Goal: Information Seeking & Learning: Learn about a topic

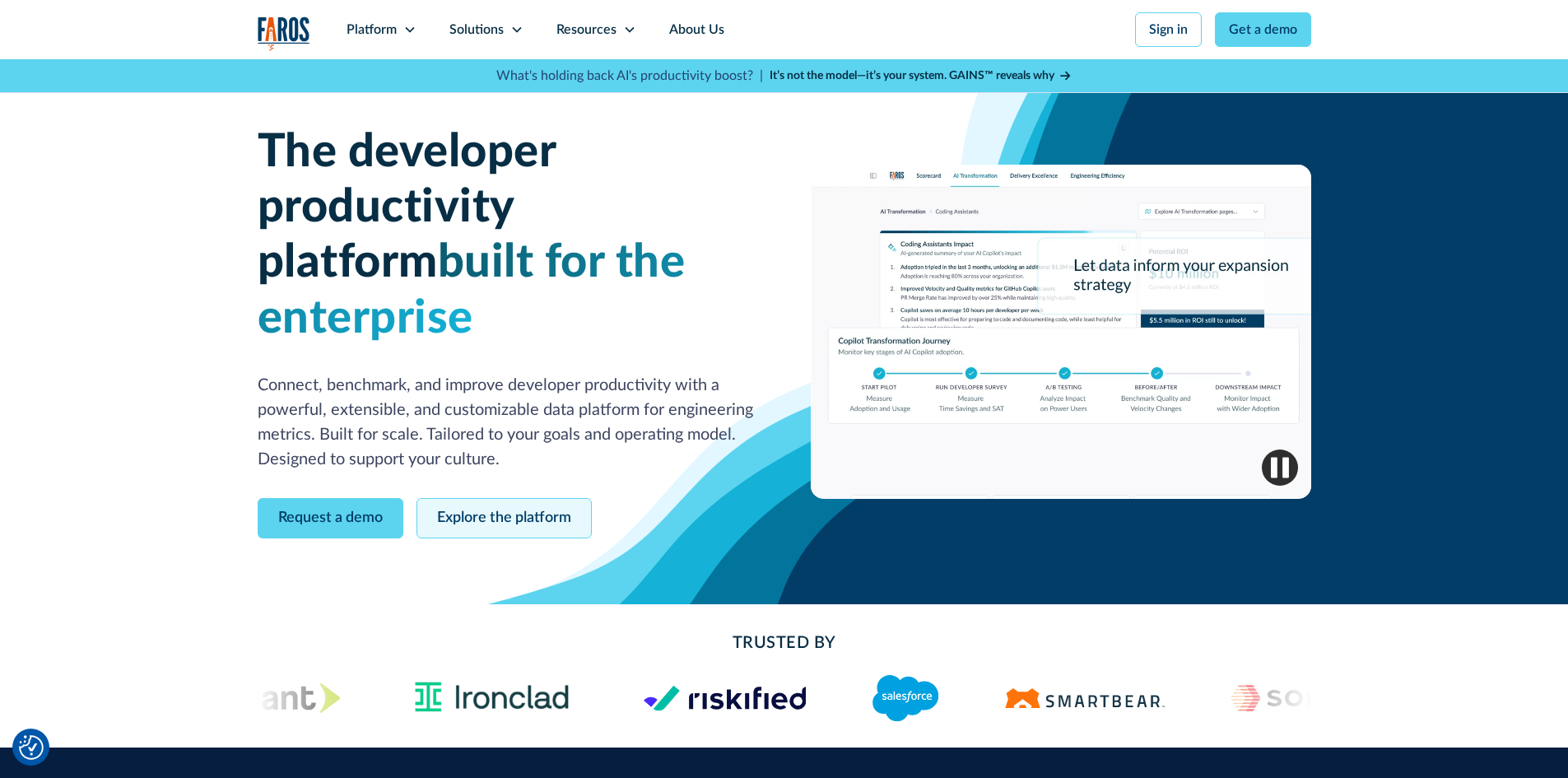
drag, startPoint x: 0, startPoint y: 0, endPoint x: 490, endPoint y: 469, distance: 678.3
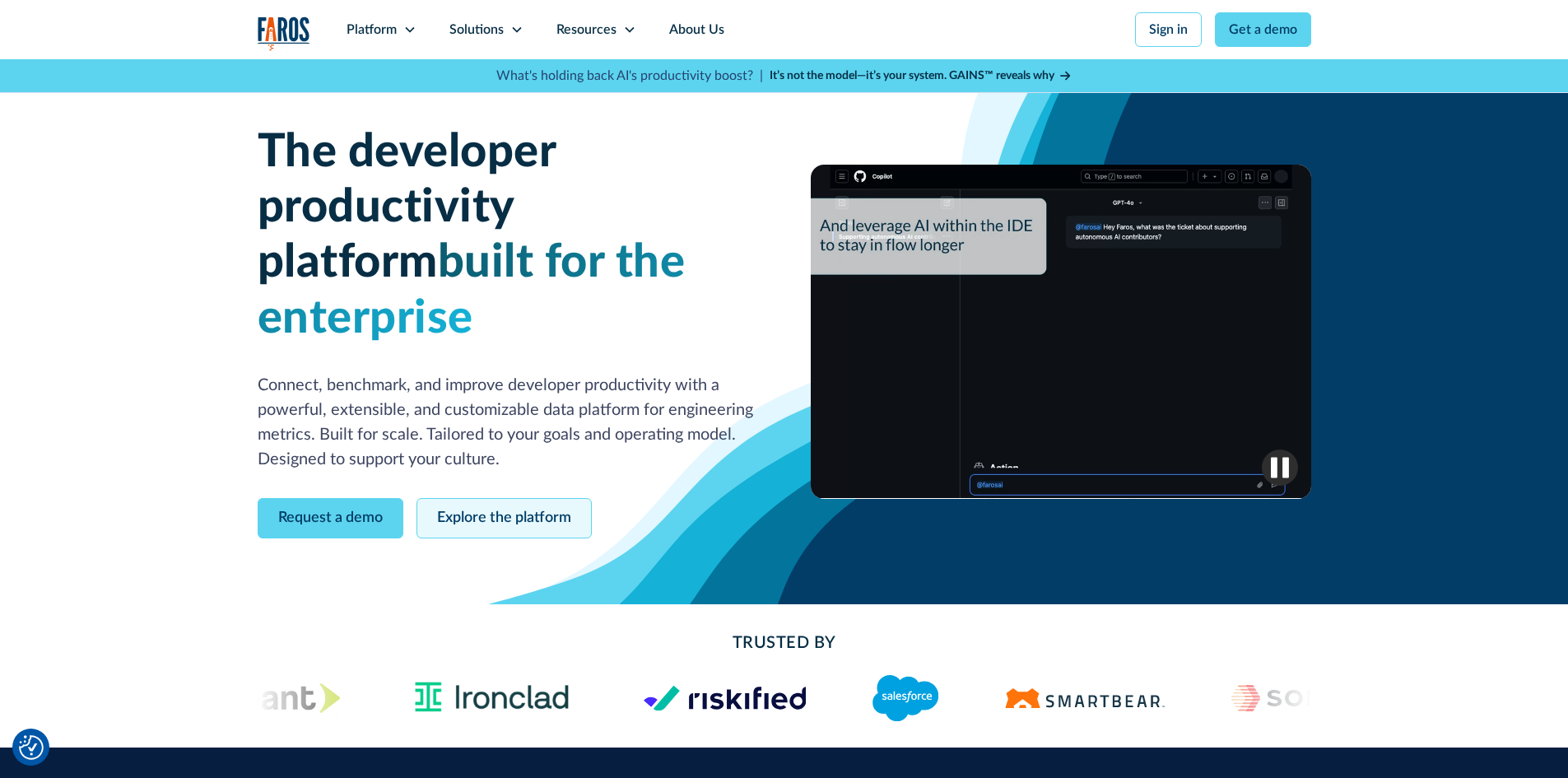
click at [490, 498] on link "Explore the platform" at bounding box center [504, 519] width 176 height 40
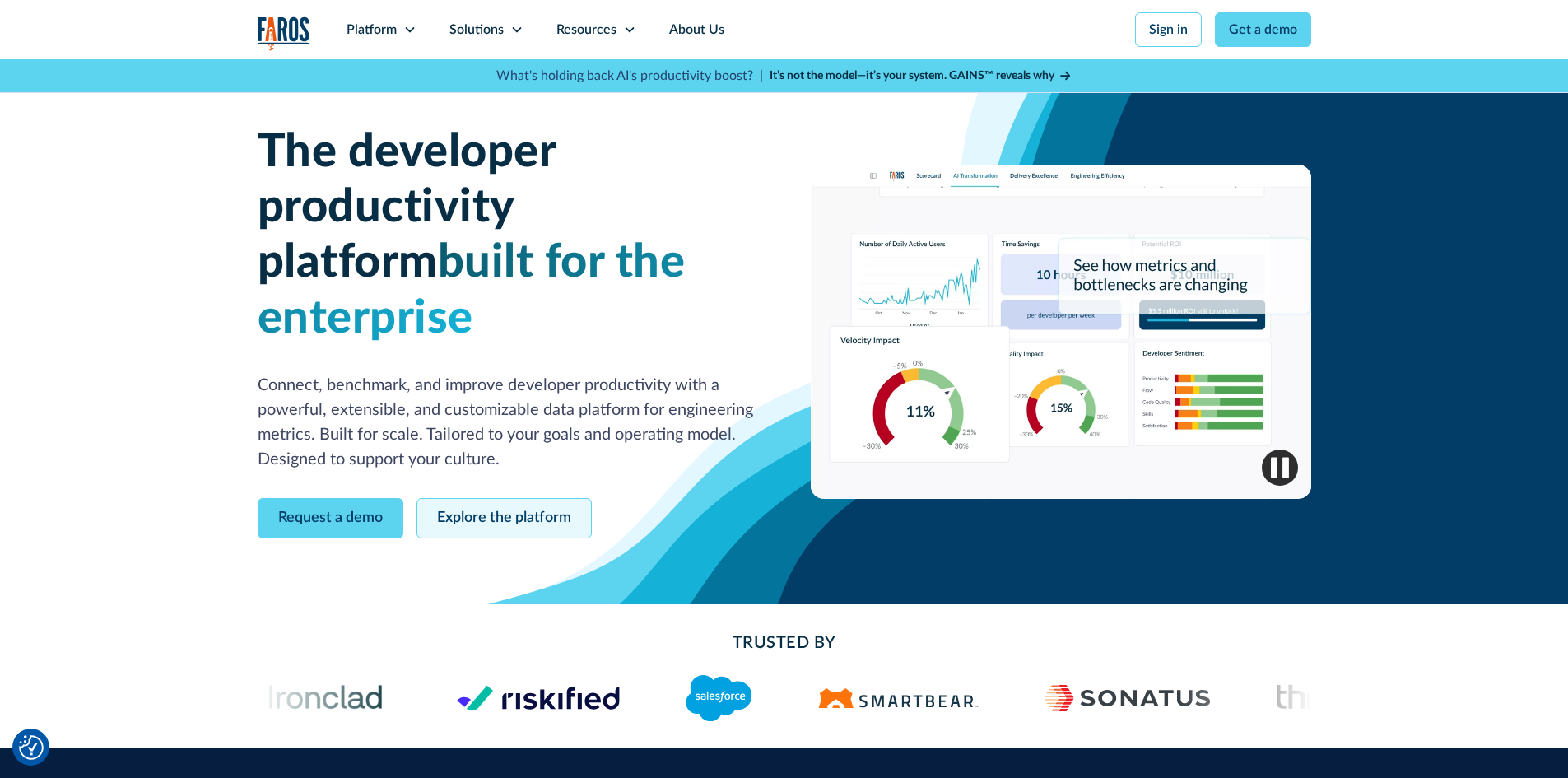
click at [475, 498] on link "Explore the platform" at bounding box center [504, 519] width 176 height 40
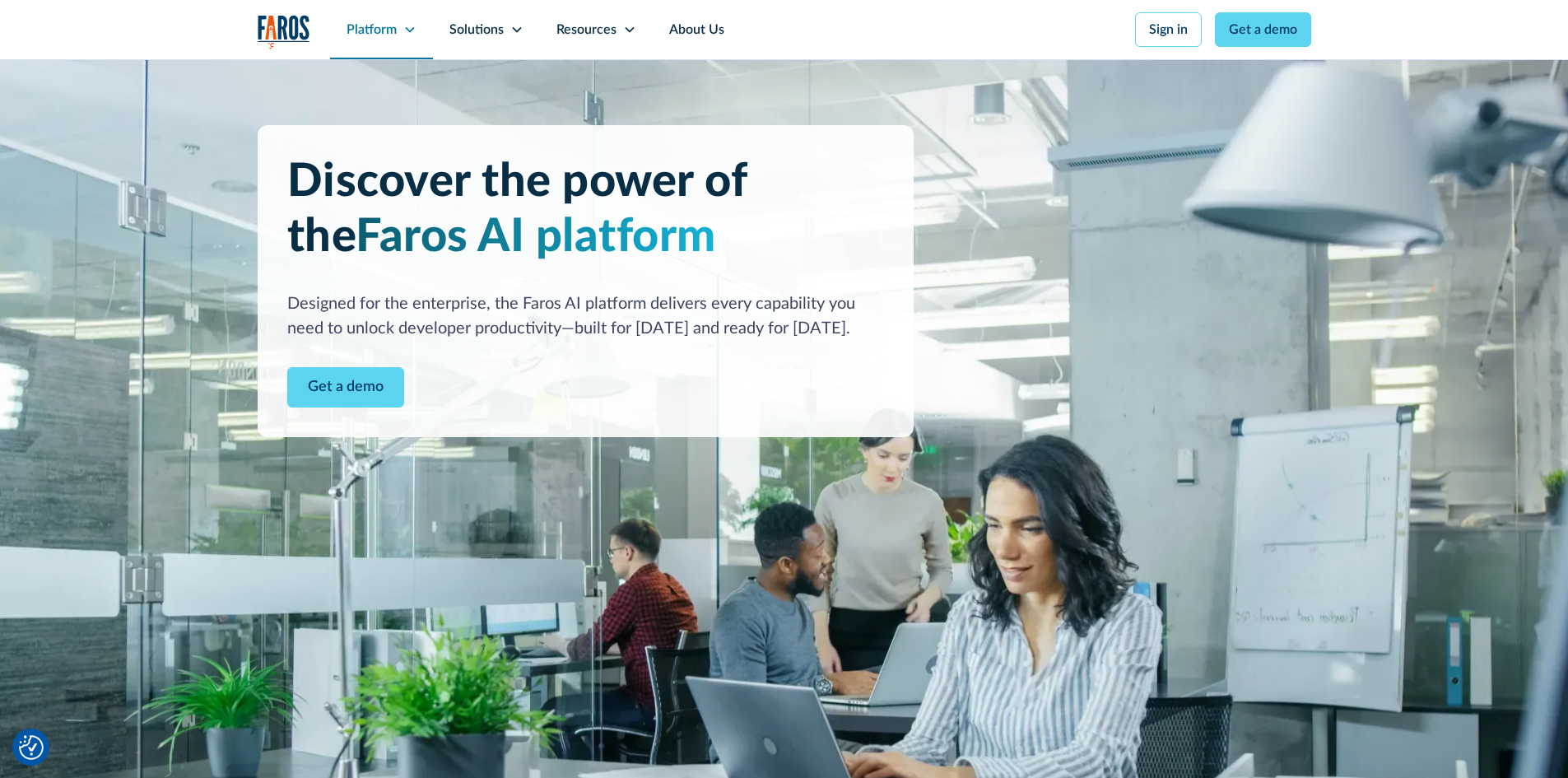
click at [419, 24] on div "Platform" at bounding box center [381, 30] width 103 height 60
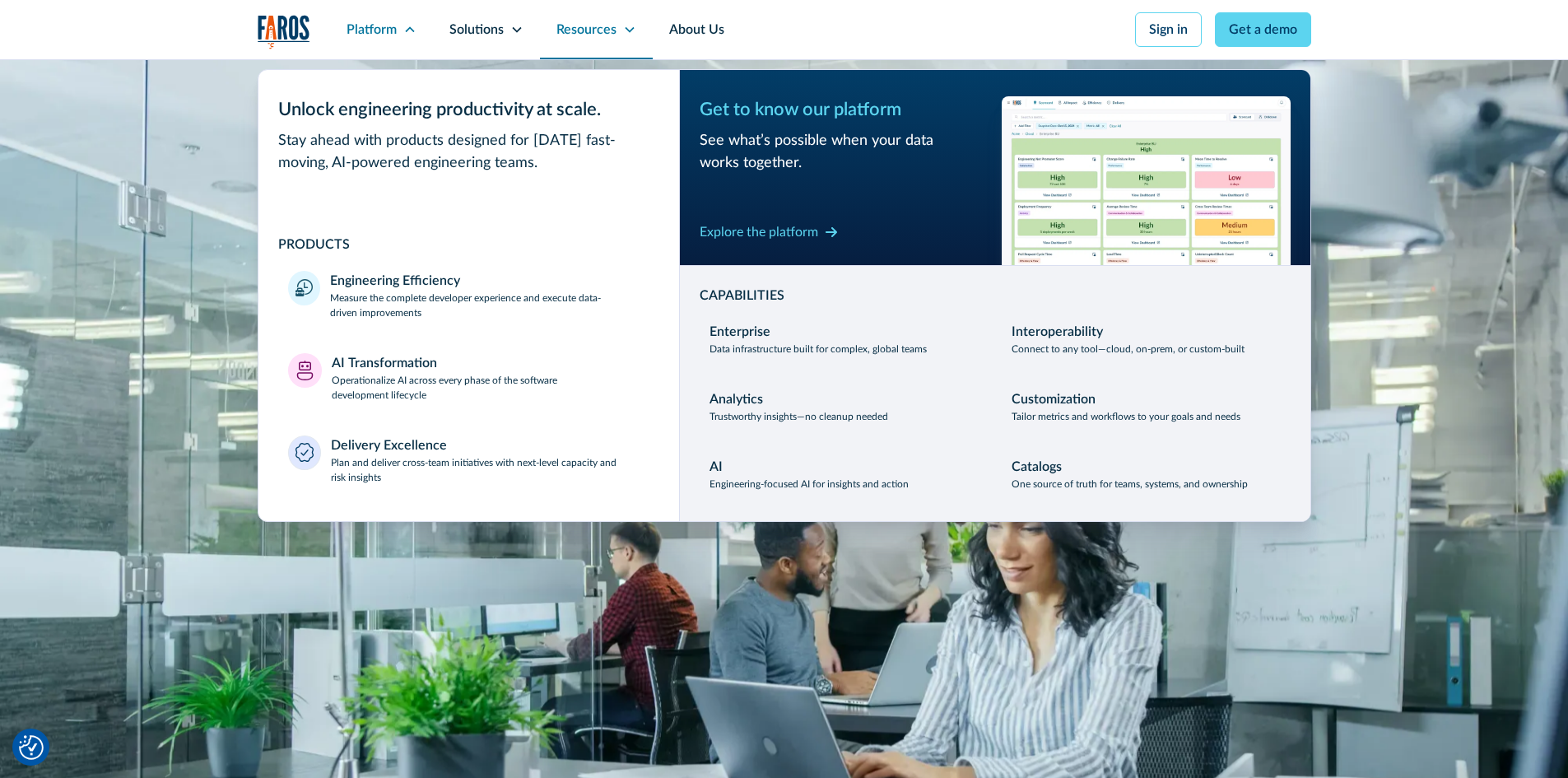
click at [596, 34] on div "Resources" at bounding box center [586, 30] width 60 height 20
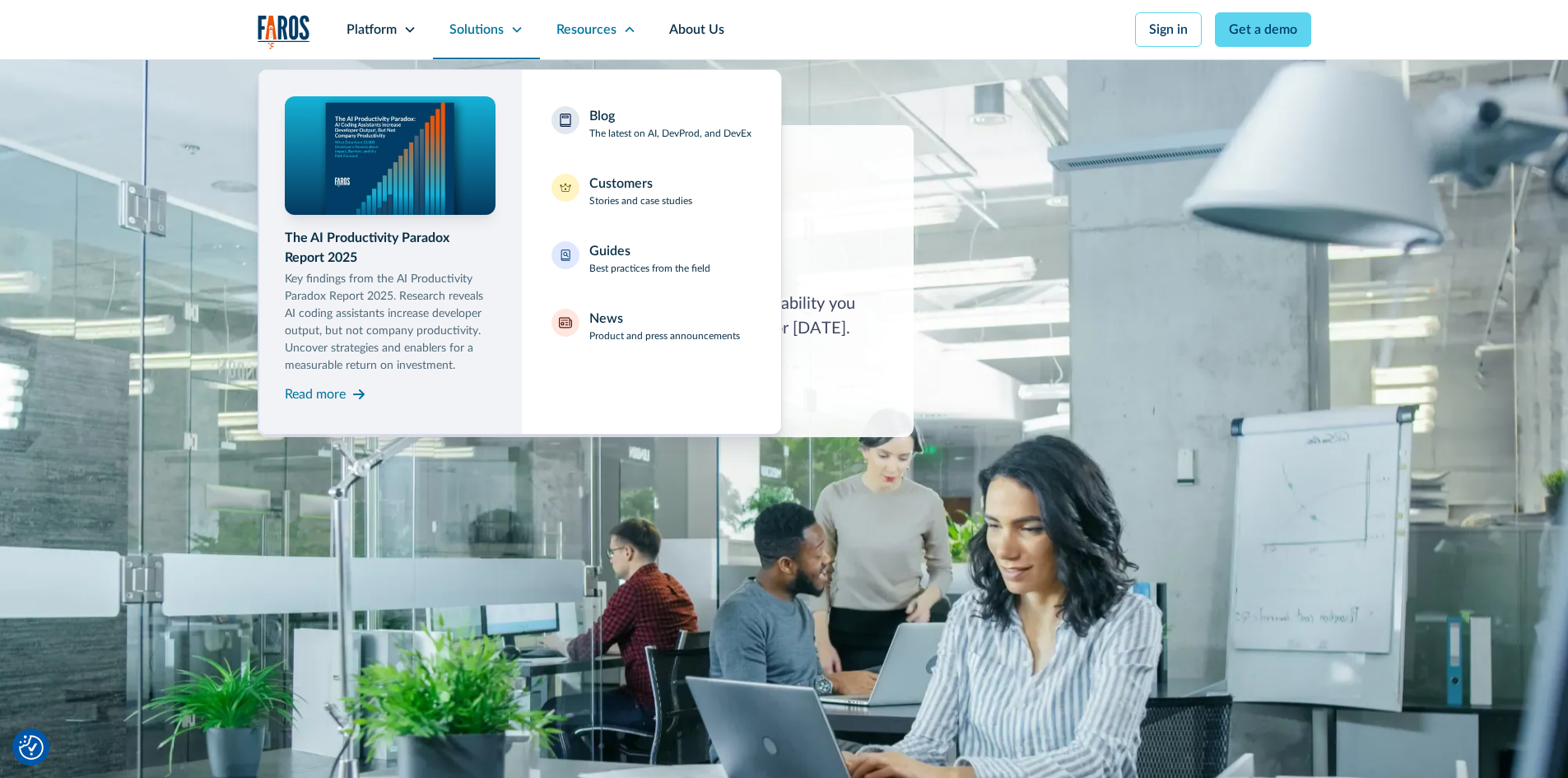
click at [487, 37] on div "Solutions" at bounding box center [476, 30] width 55 height 20
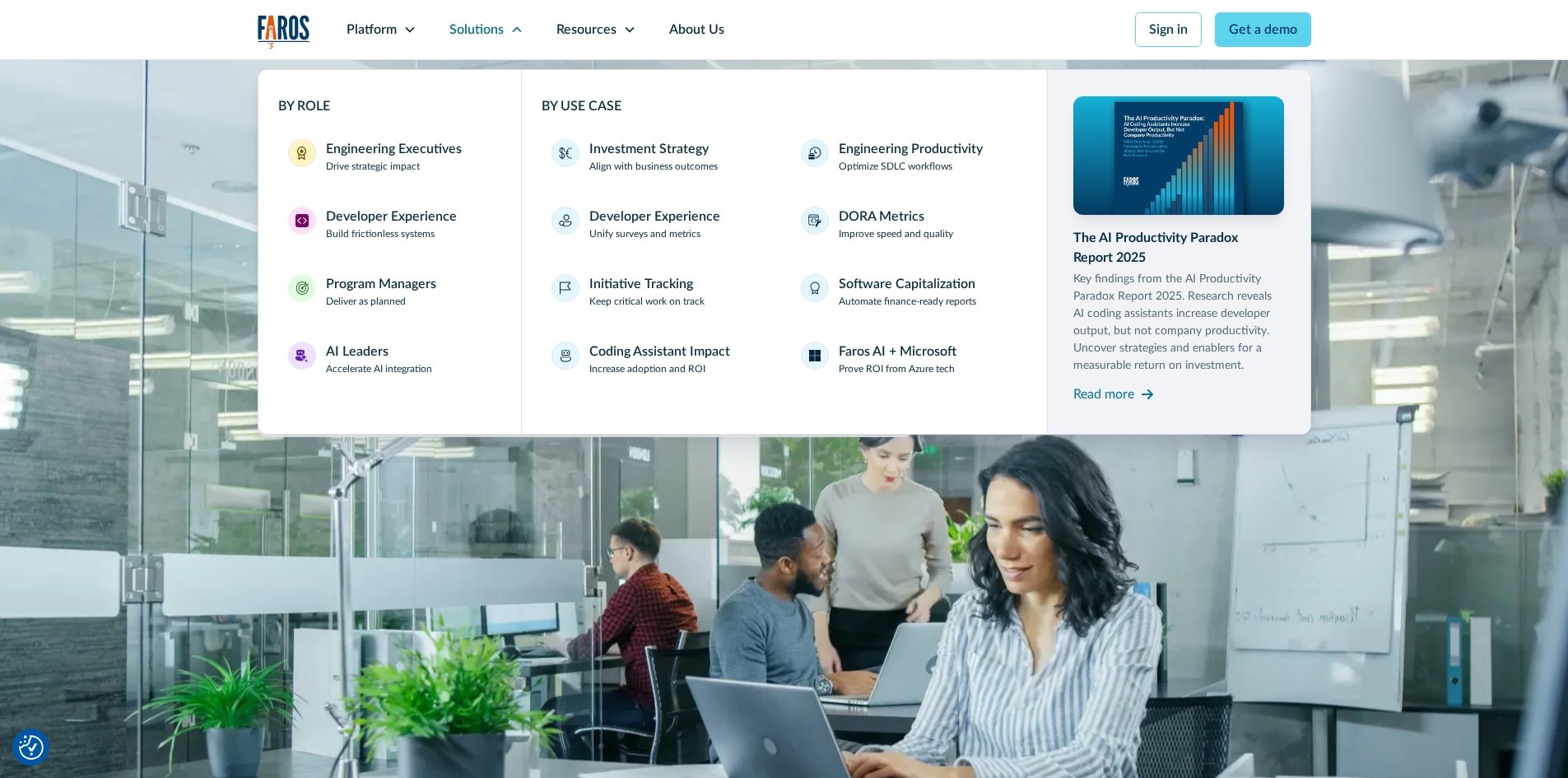
click at [153, 20] on div "Platform Unlock engineering productivity at scale. Stay ahead with products des…" at bounding box center [784, 30] width 1568 height 61
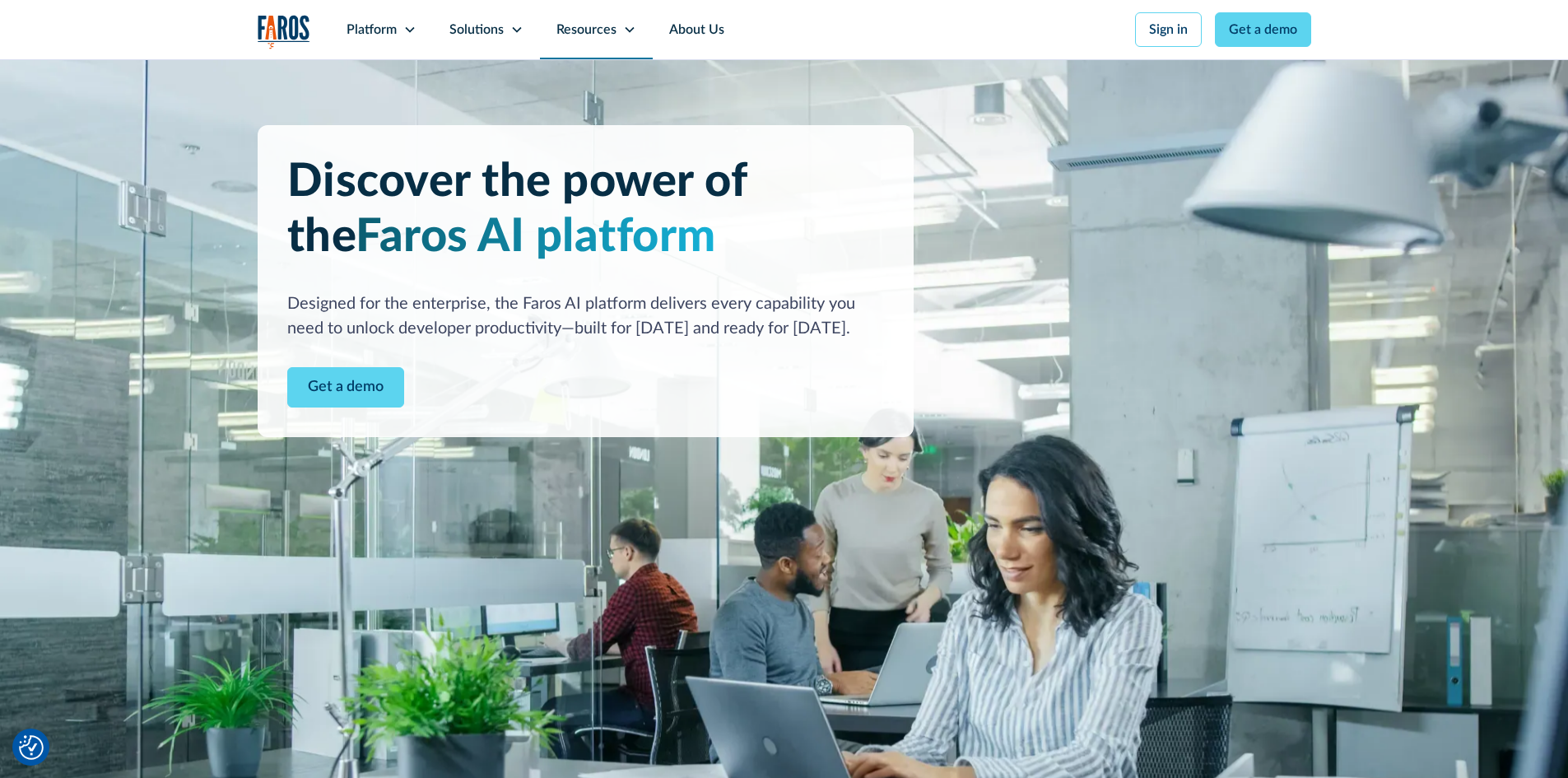
click at [550, 33] on div "Resources" at bounding box center [595, 30] width 112 height 60
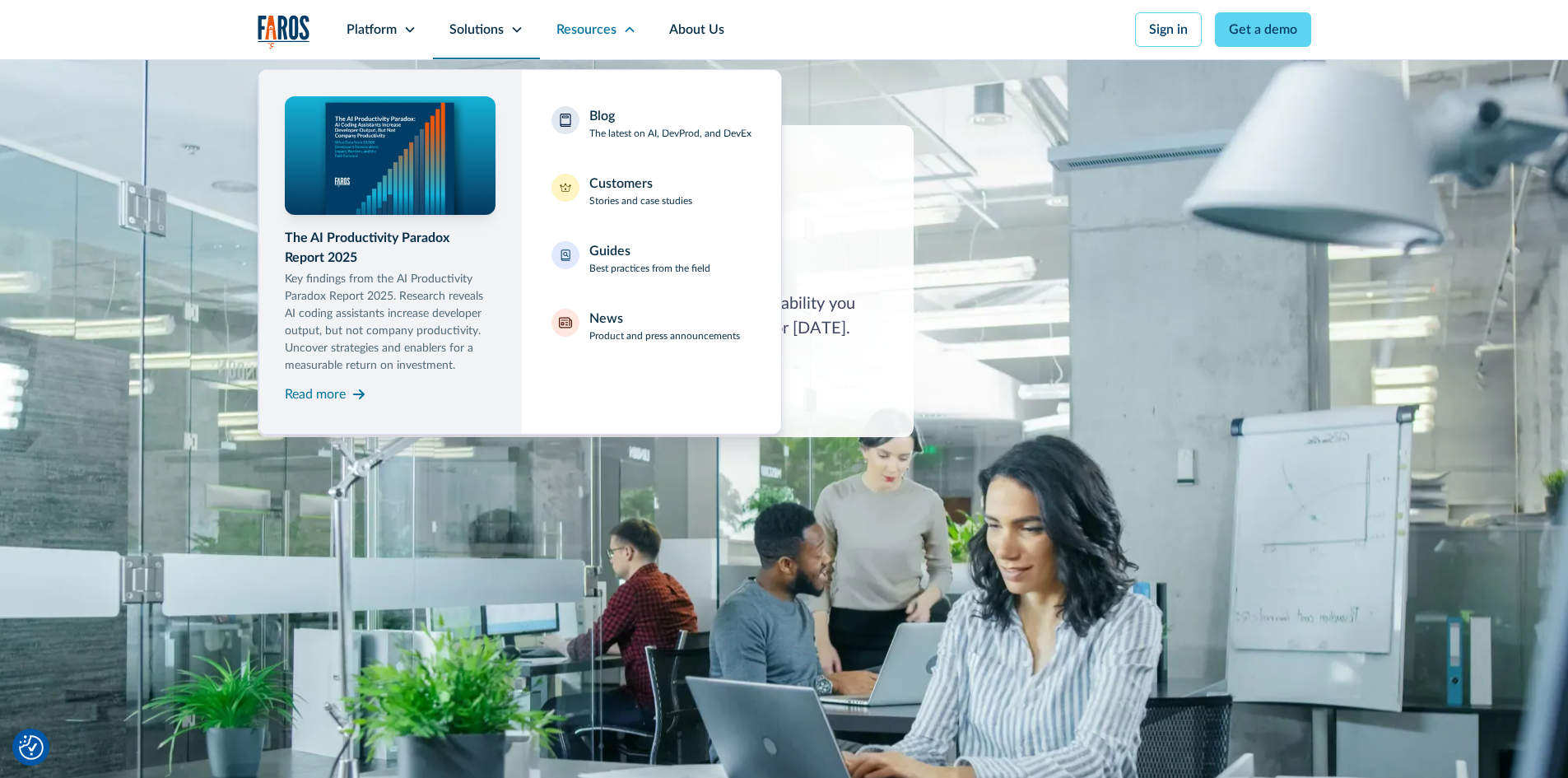
click at [485, 29] on div "Solutions" at bounding box center [476, 30] width 55 height 20
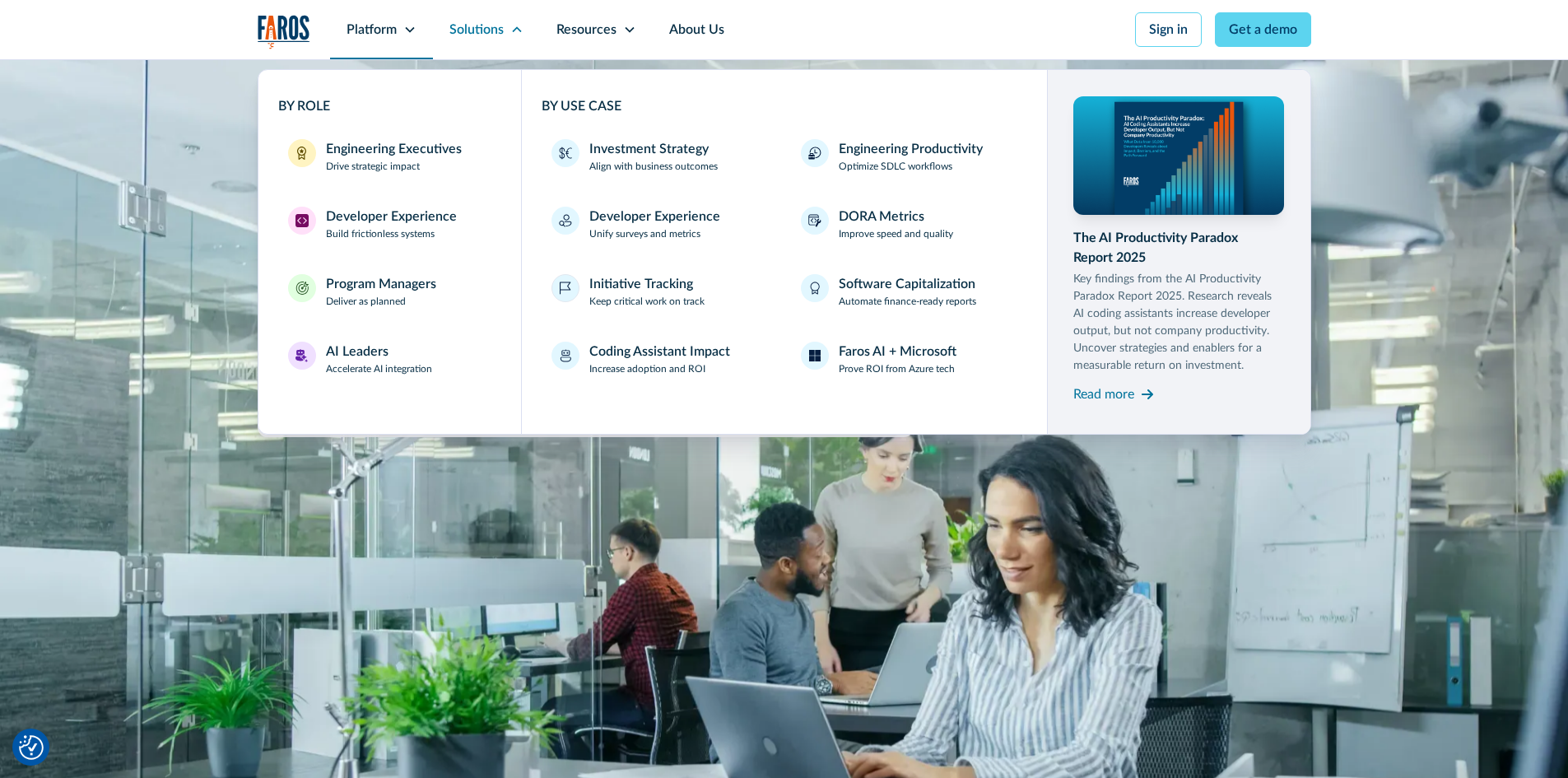
click at [395, 39] on div "Platform" at bounding box center [381, 30] width 103 height 60
